Goal: Information Seeking & Learning: Find specific fact

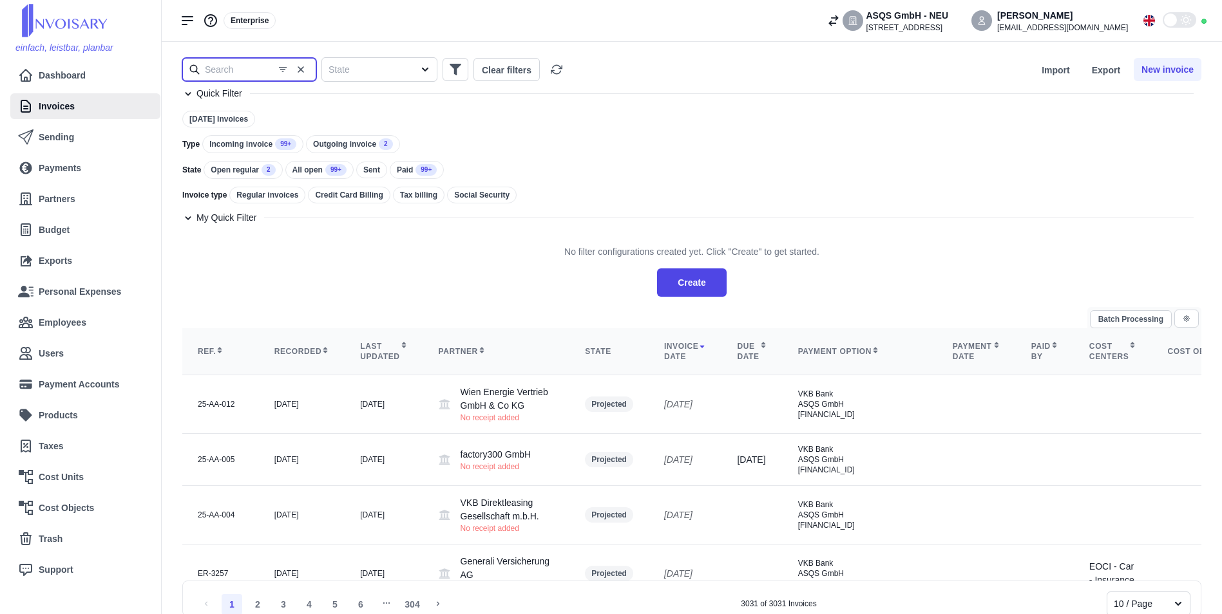
click at [248, 75] on input "text" at bounding box center [249, 69] width 134 height 23
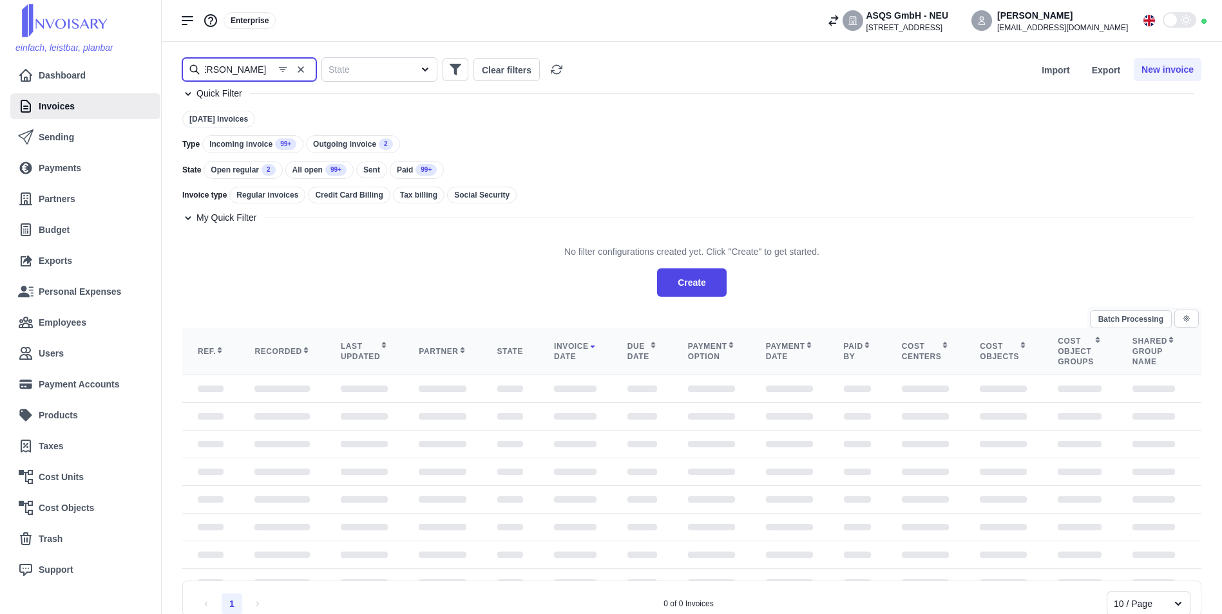
scroll to position [0, 21]
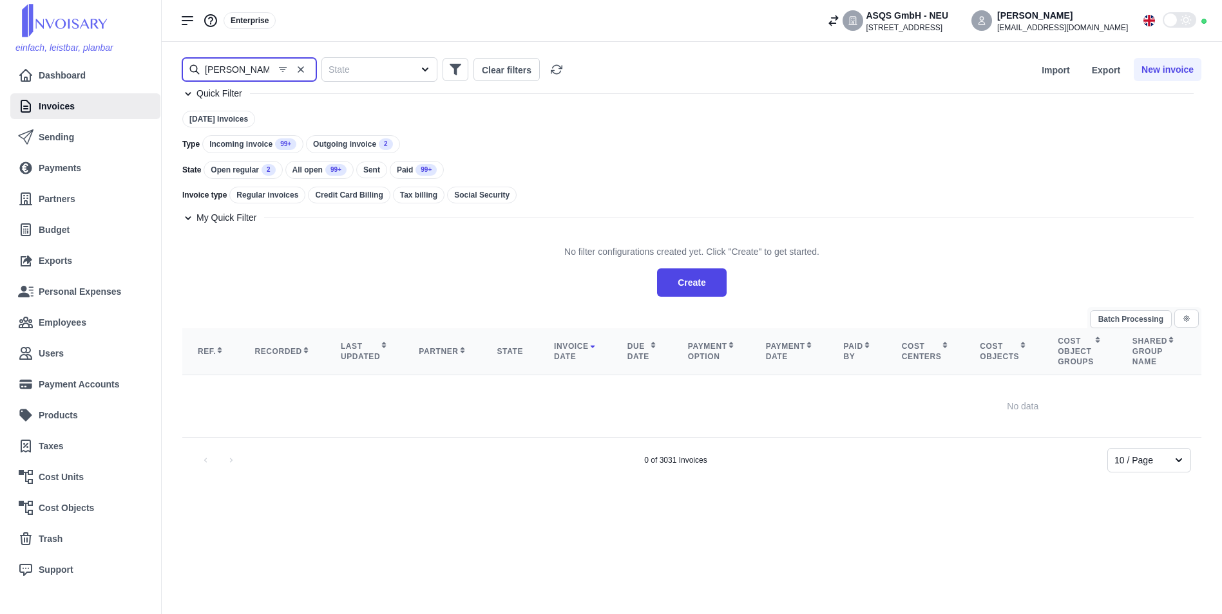
type input "[PERSON_NAME]"
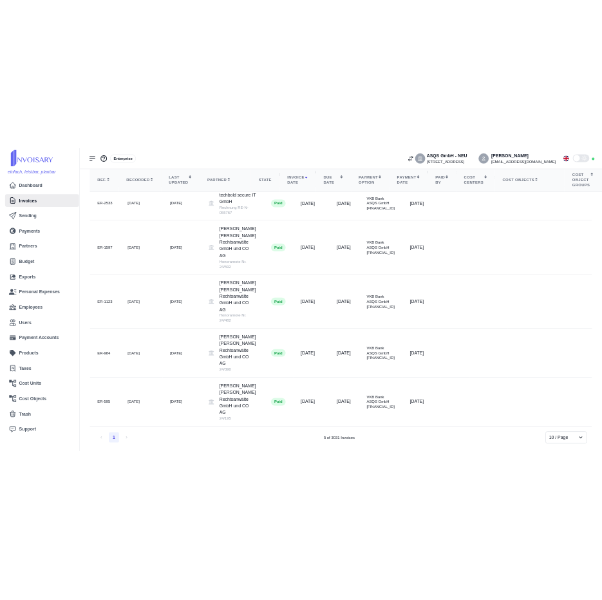
scroll to position [294, 0]
